Goal: Navigation & Orientation: Find specific page/section

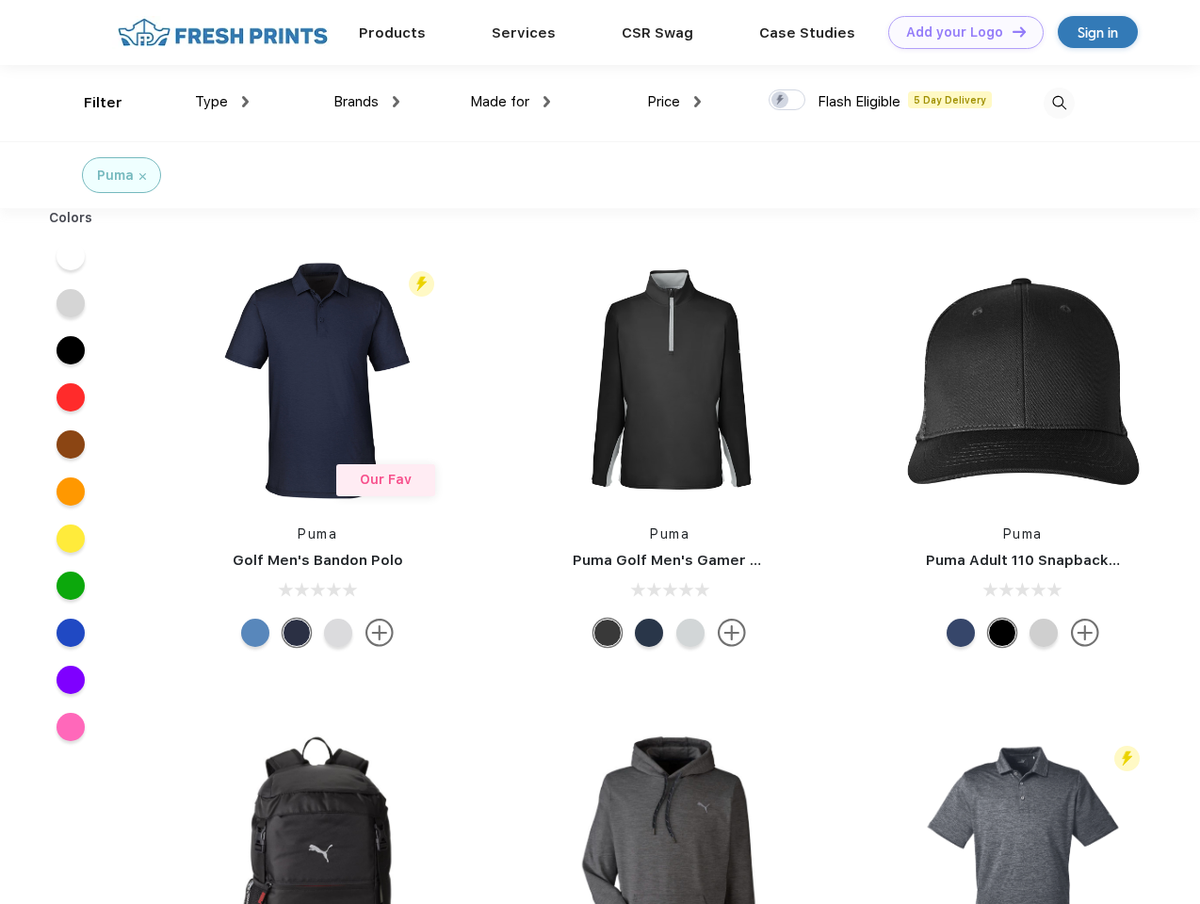
click at [959, 32] on link "Add your Logo Design Tool" at bounding box center [965, 32] width 155 height 33
click at [0, 0] on div "Design Tool" at bounding box center [0, 0] width 0 height 0
click at [1010, 31] on link "Add your Logo Design Tool" at bounding box center [965, 32] width 155 height 33
click at [90, 103] on div "Filter" at bounding box center [103, 103] width 39 height 22
click at [222, 102] on span "Type" at bounding box center [211, 101] width 33 height 17
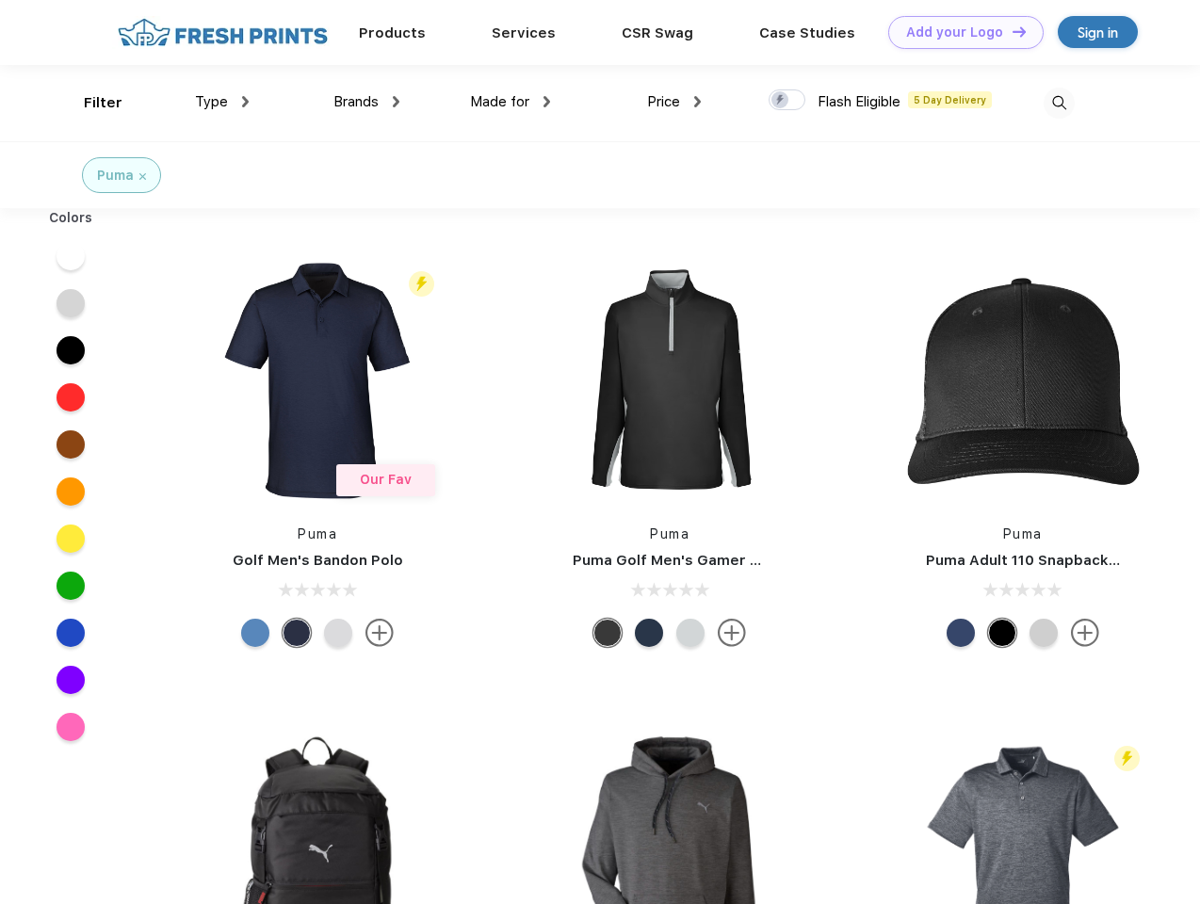
click at [366, 102] on span "Brands" at bounding box center [355, 101] width 45 height 17
click at [510, 102] on span "Made for" at bounding box center [499, 101] width 59 height 17
click at [674, 102] on span "Price" at bounding box center [663, 101] width 33 height 17
click at [787, 101] on div at bounding box center [786, 99] width 37 height 21
click at [781, 101] on input "checkbox" at bounding box center [774, 95] width 12 height 12
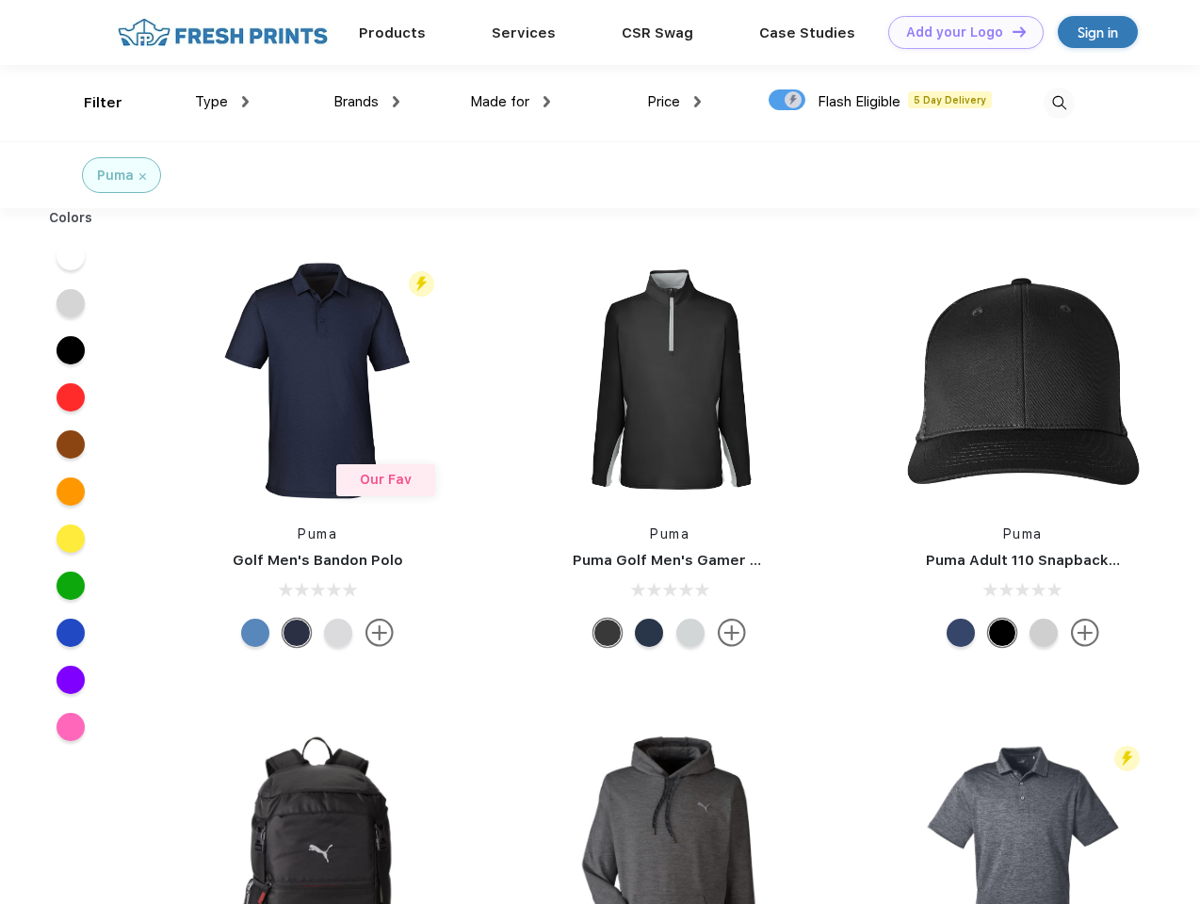
click at [1058, 103] on img at bounding box center [1058, 103] width 31 height 31
